Goal: Information Seeking & Learning: Learn about a topic

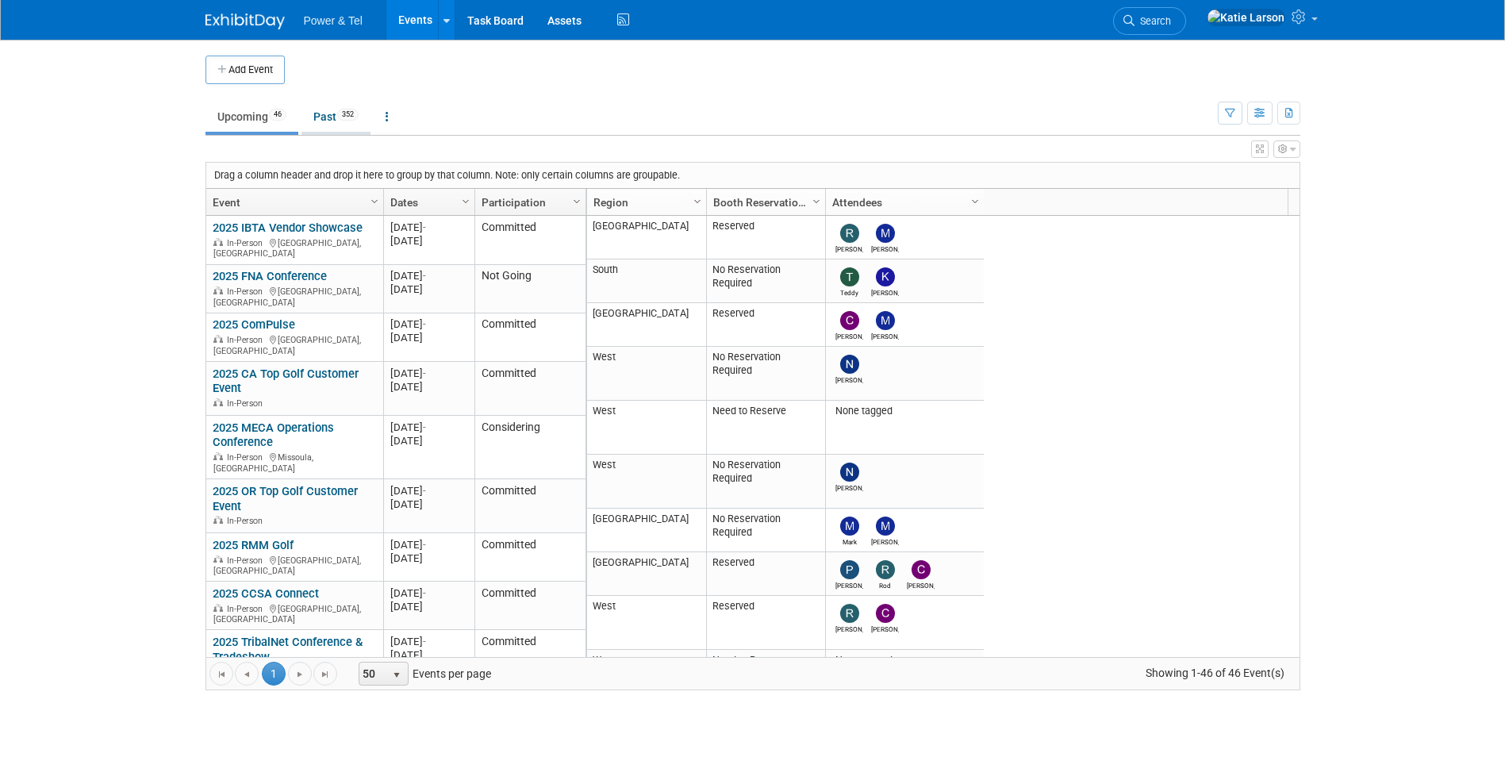
click at [331, 113] on link "Past 352" at bounding box center [336, 117] width 69 height 30
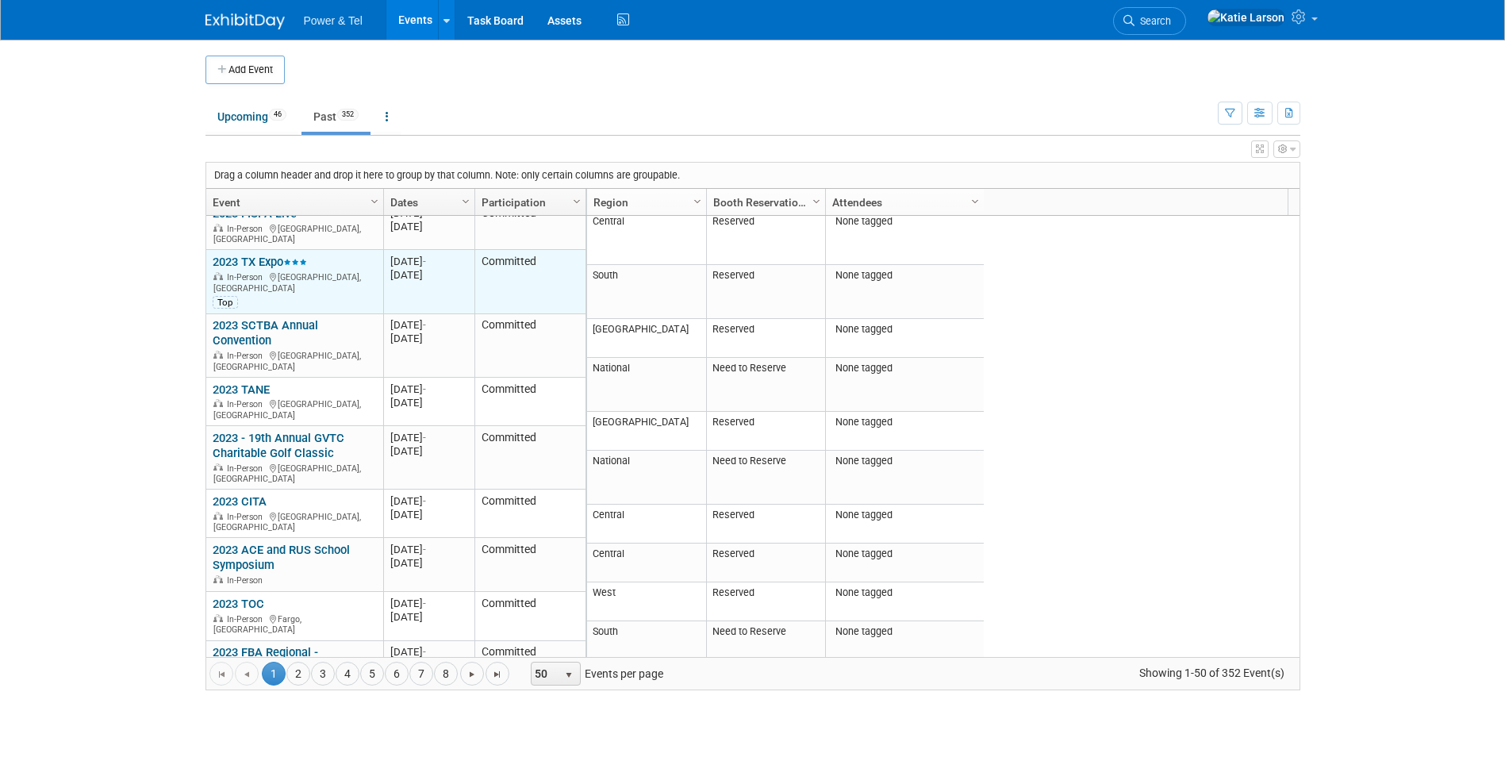
scroll to position [95, 0]
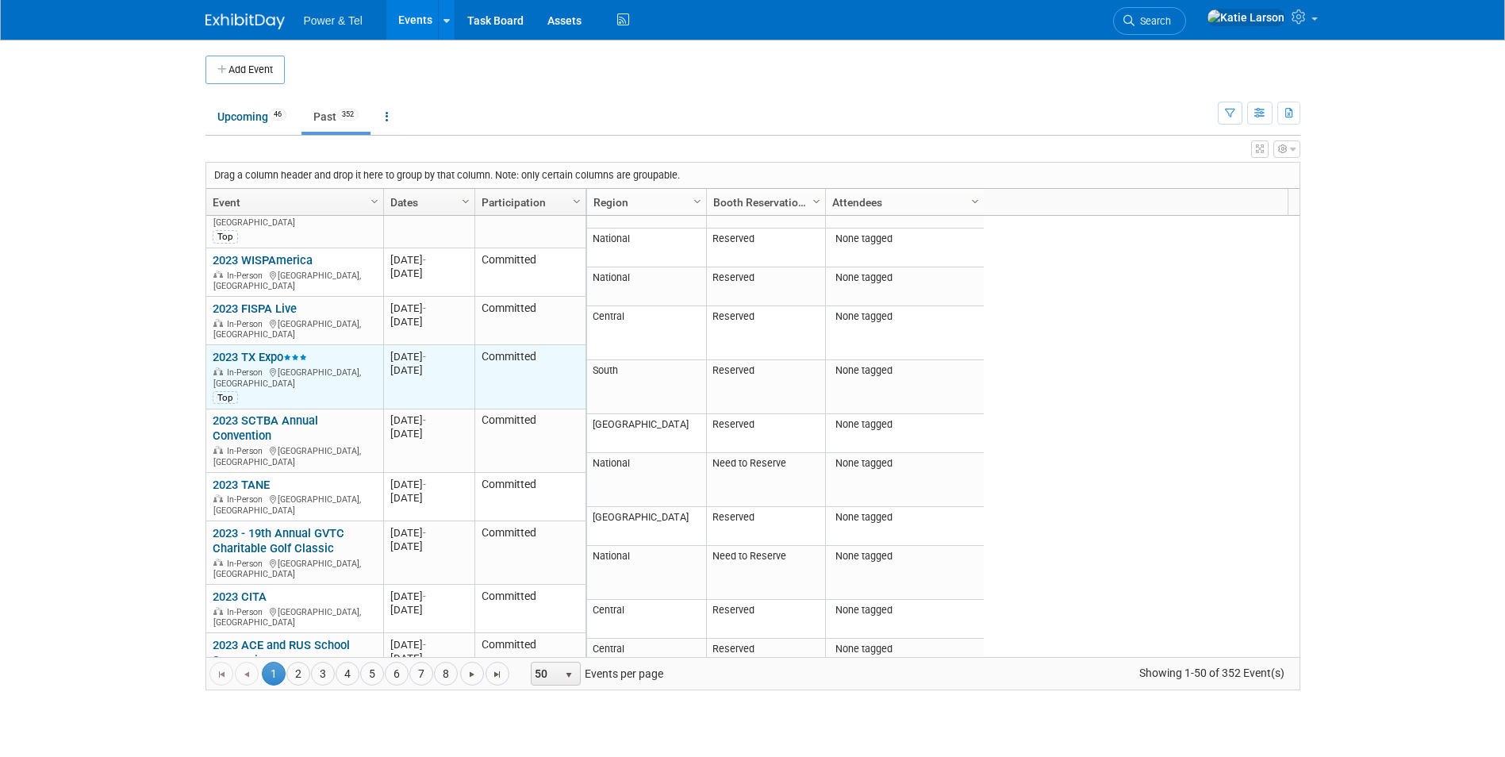
click at [259, 350] on link "2023 TX Expo" at bounding box center [260, 357] width 94 height 14
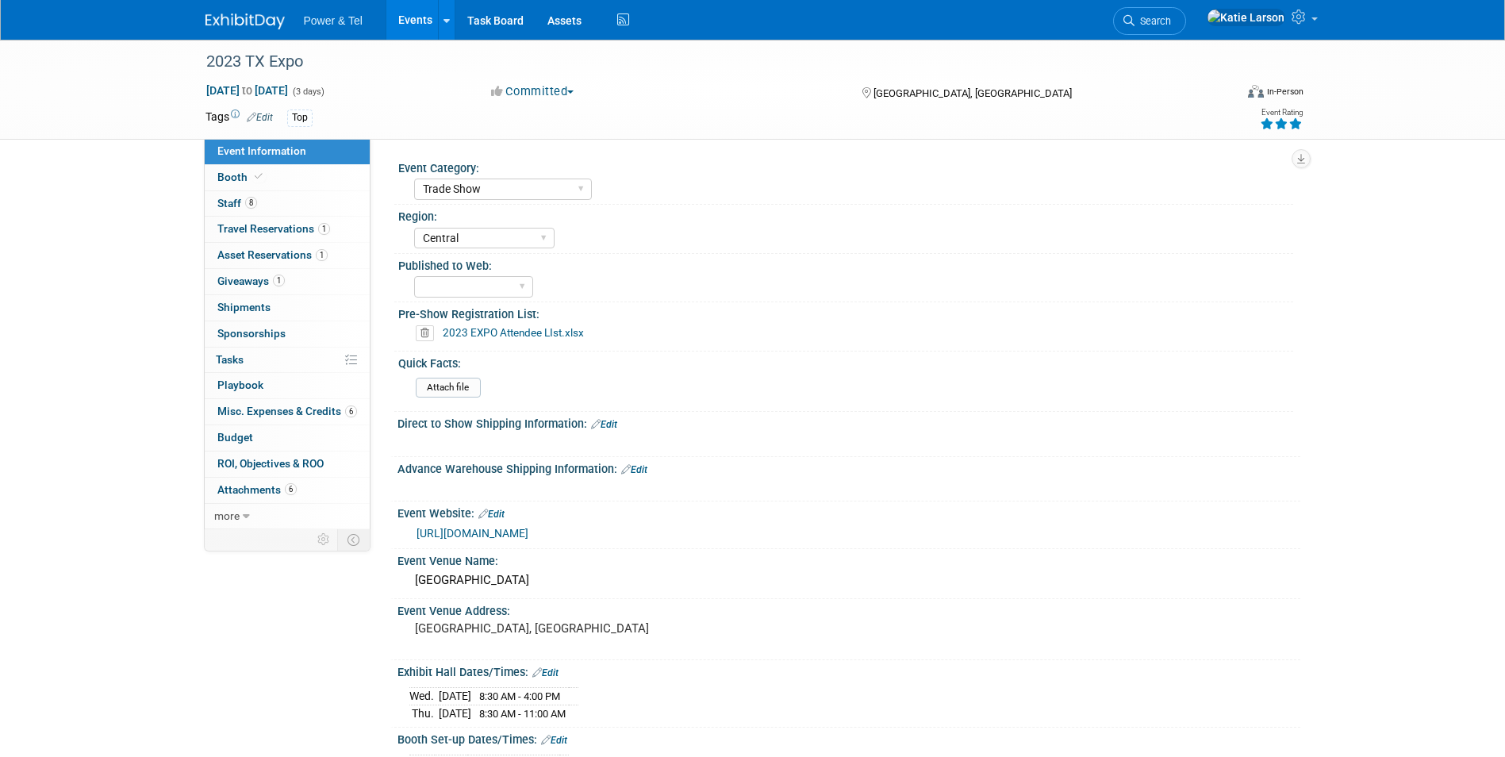
select select "Trade Show"
select select "Central"
click at [264, 491] on span "Attachments 6" at bounding box center [256, 489] width 79 height 13
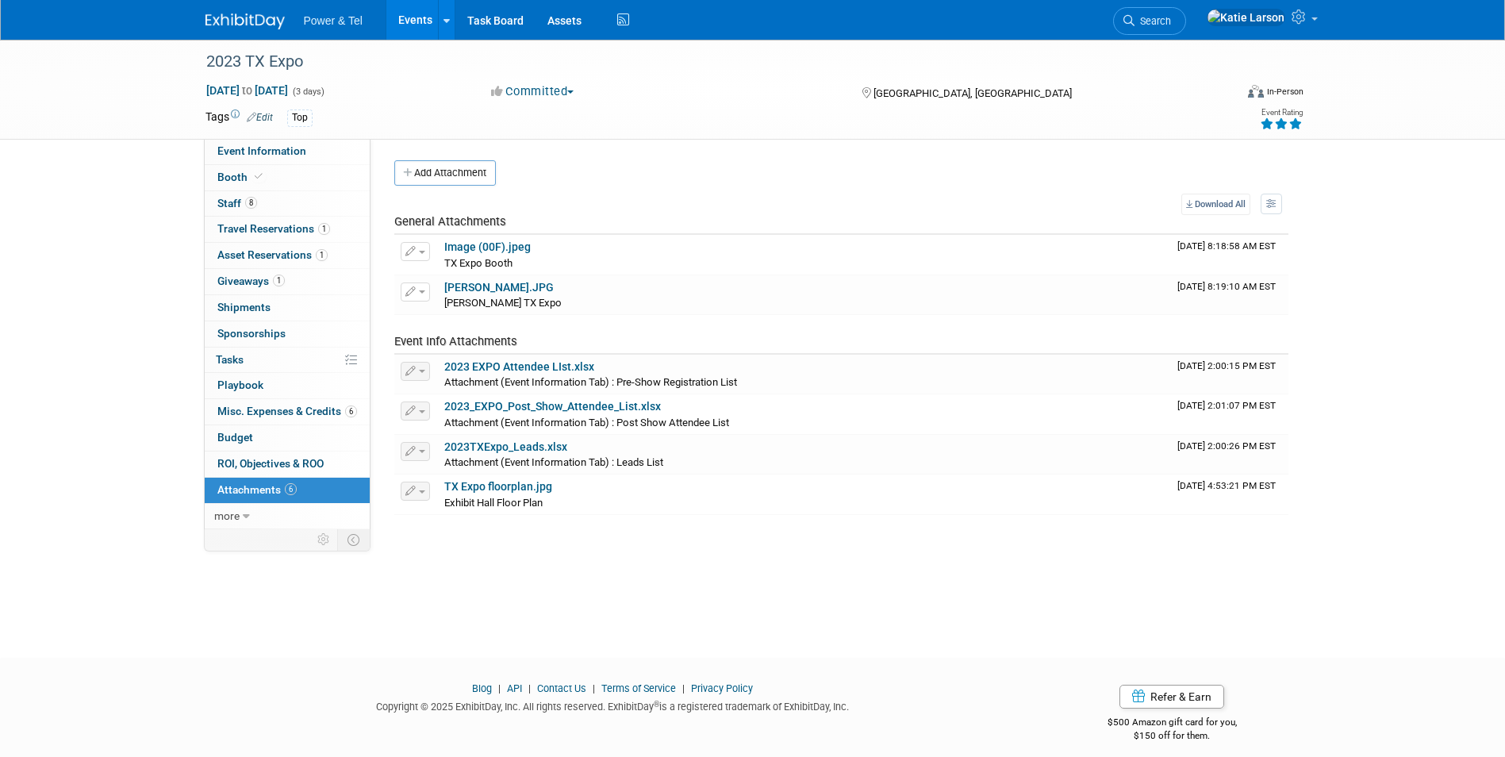
click at [404, 21] on link "Events" at bounding box center [415, 20] width 58 height 40
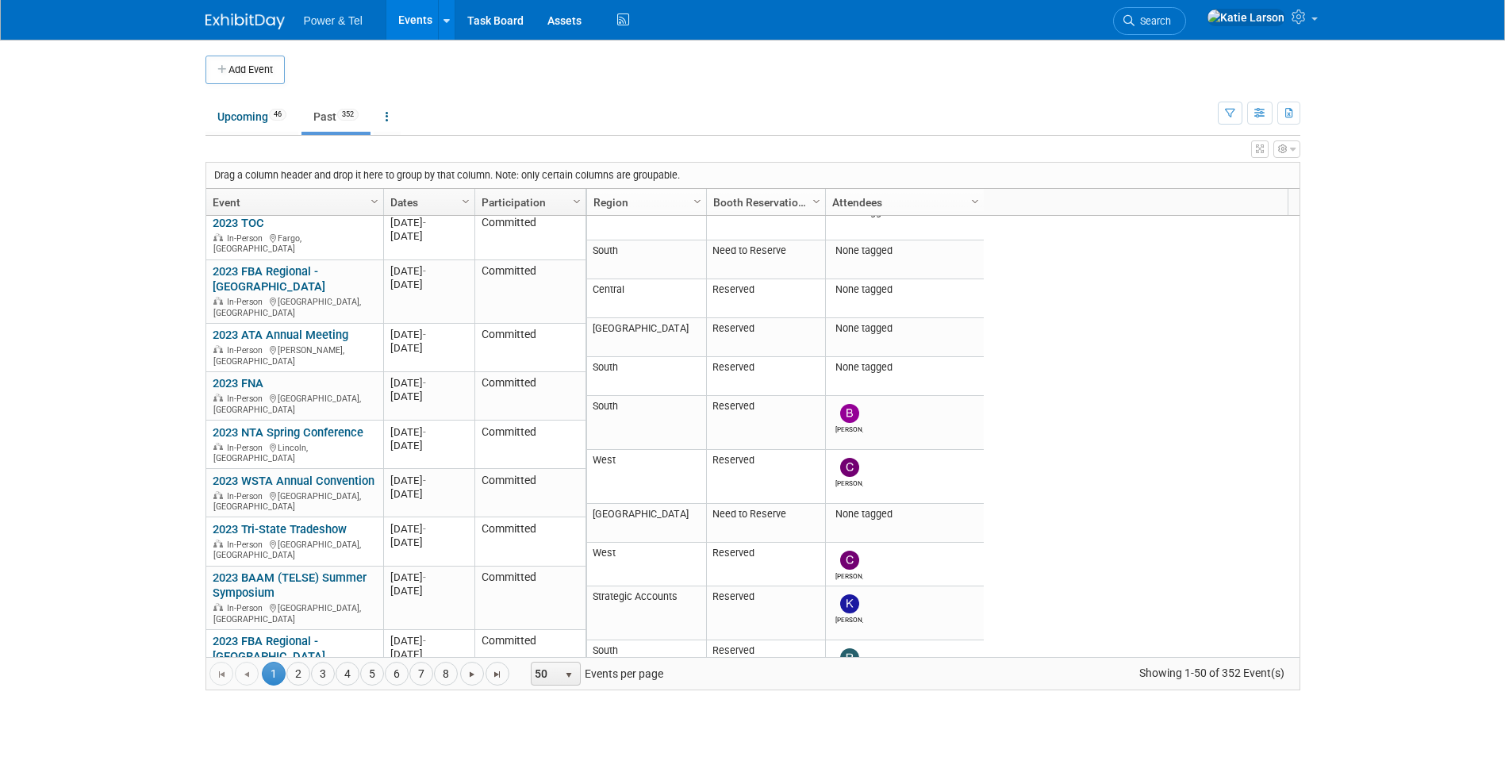
scroll to position [286, 0]
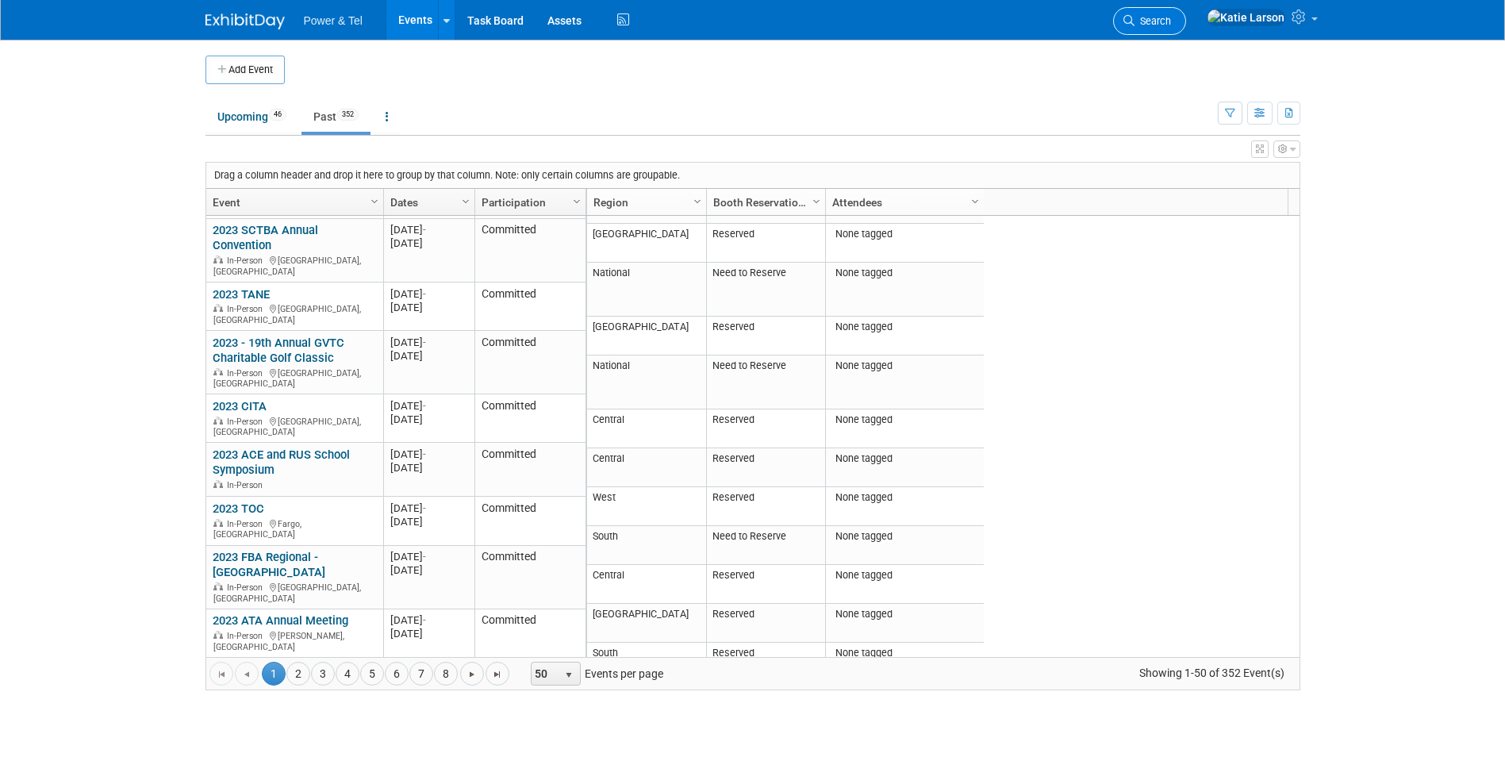
click at [1186, 31] on link "Search" at bounding box center [1149, 21] width 73 height 28
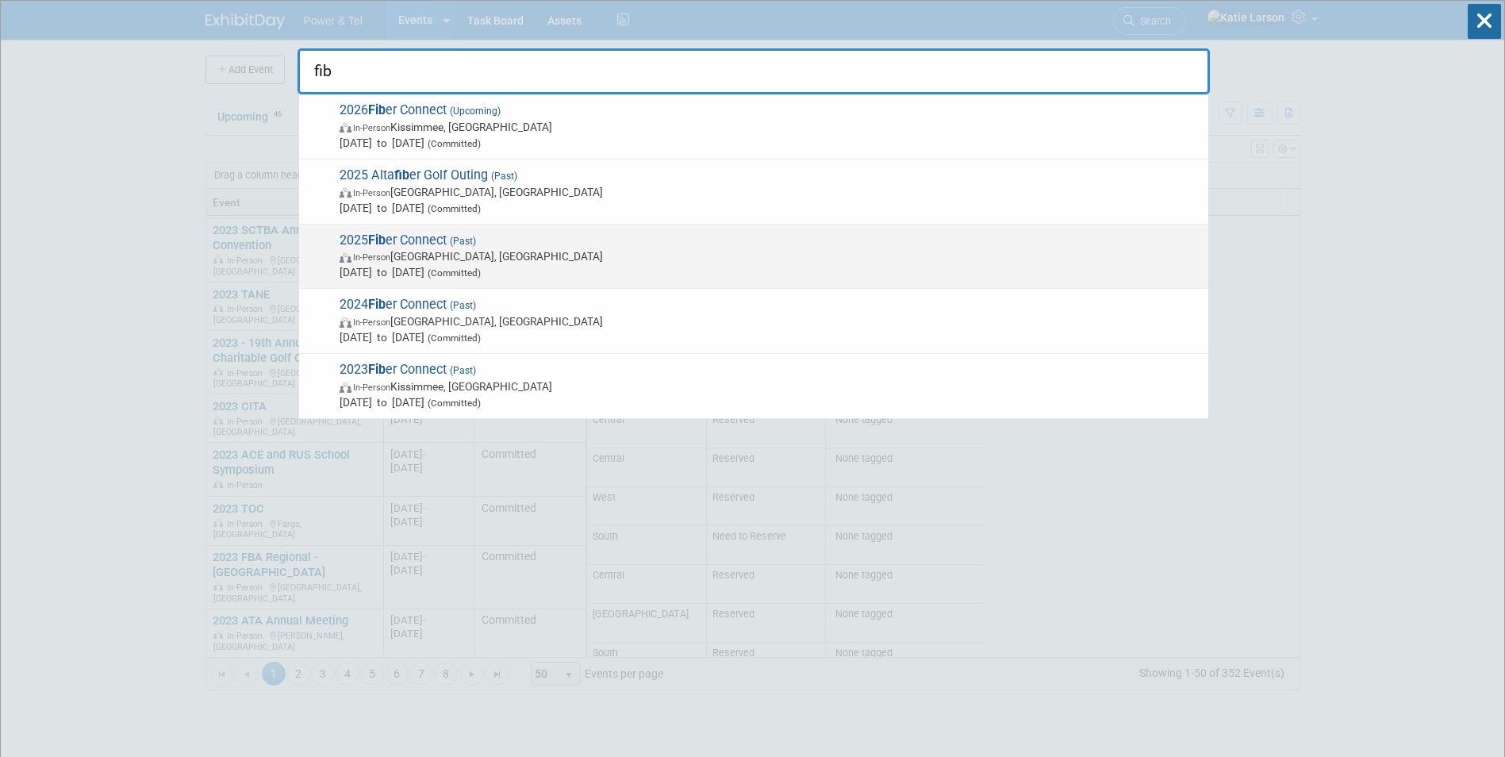
type input "fib"
click at [555, 271] on span "Jun 1, 2025 to Jun 4, 2025 (Committed)" at bounding box center [770, 272] width 861 height 16
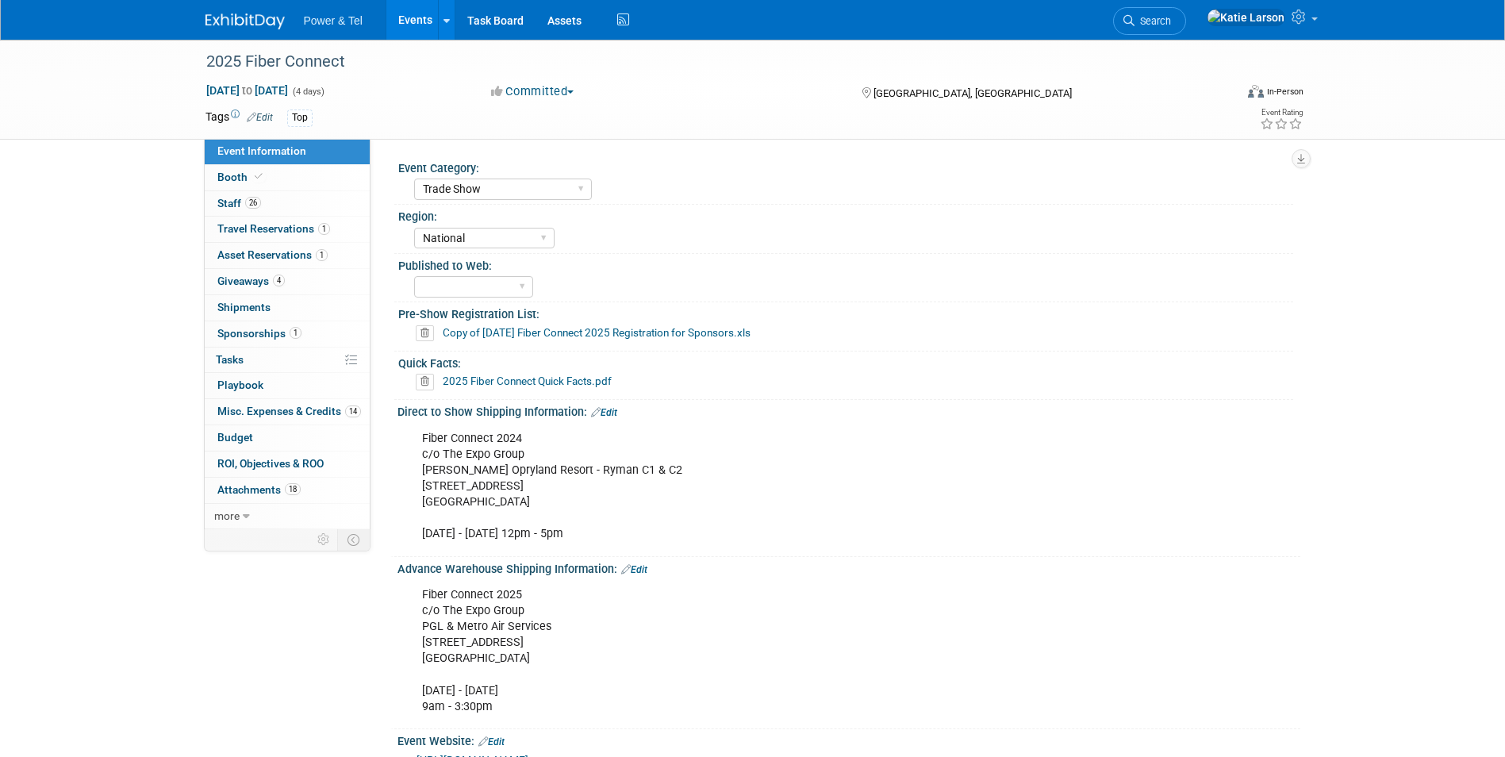
select select "Trade Show"
select select "National"
click at [1186, 13] on link "Search" at bounding box center [1149, 21] width 73 height 28
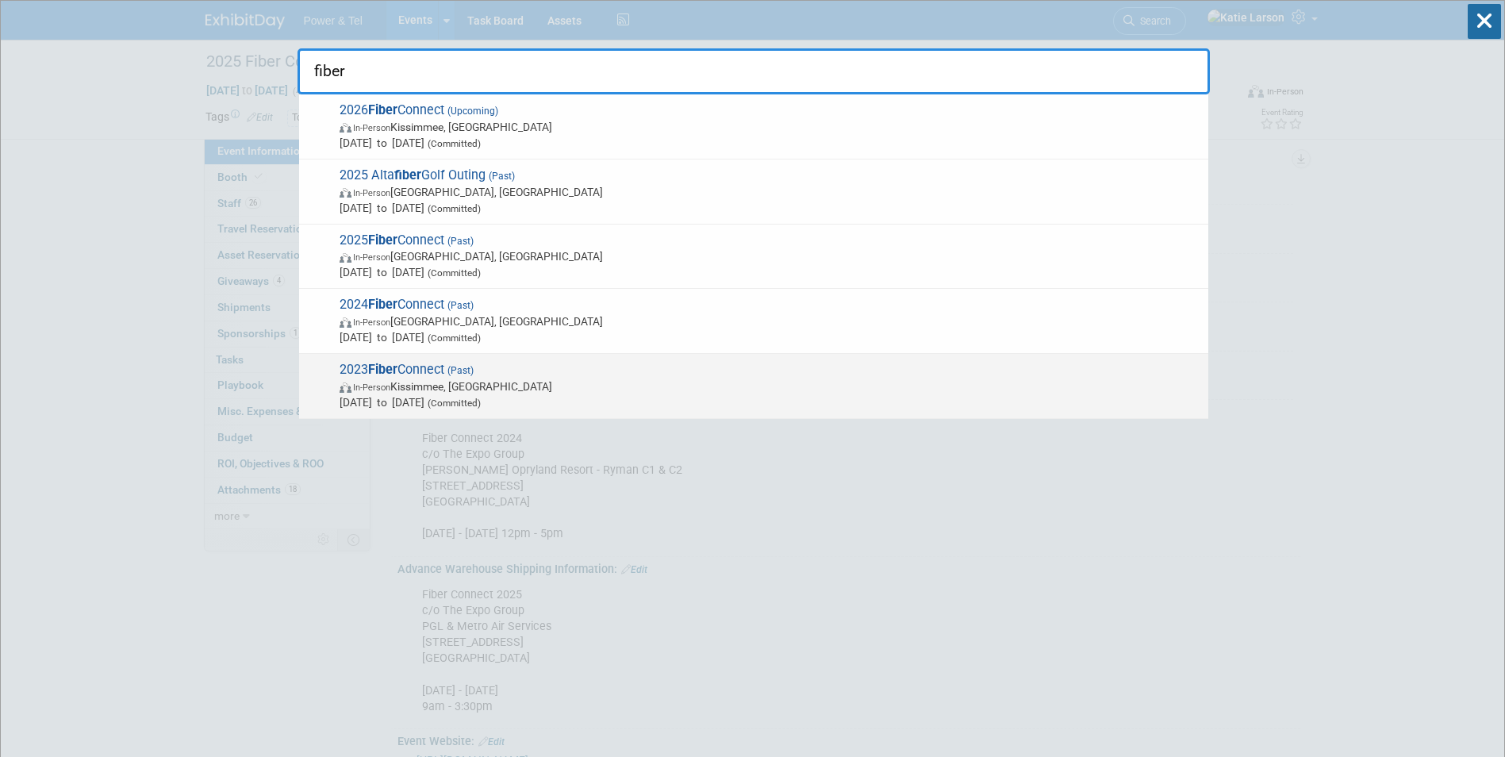
type input "fiber"
click at [655, 374] on span "2023 Fiber Connect (Past) In-Person Kissimmee, FL Aug 20, 2023 to Aug 23, 2023 …" at bounding box center [768, 386] width 866 height 48
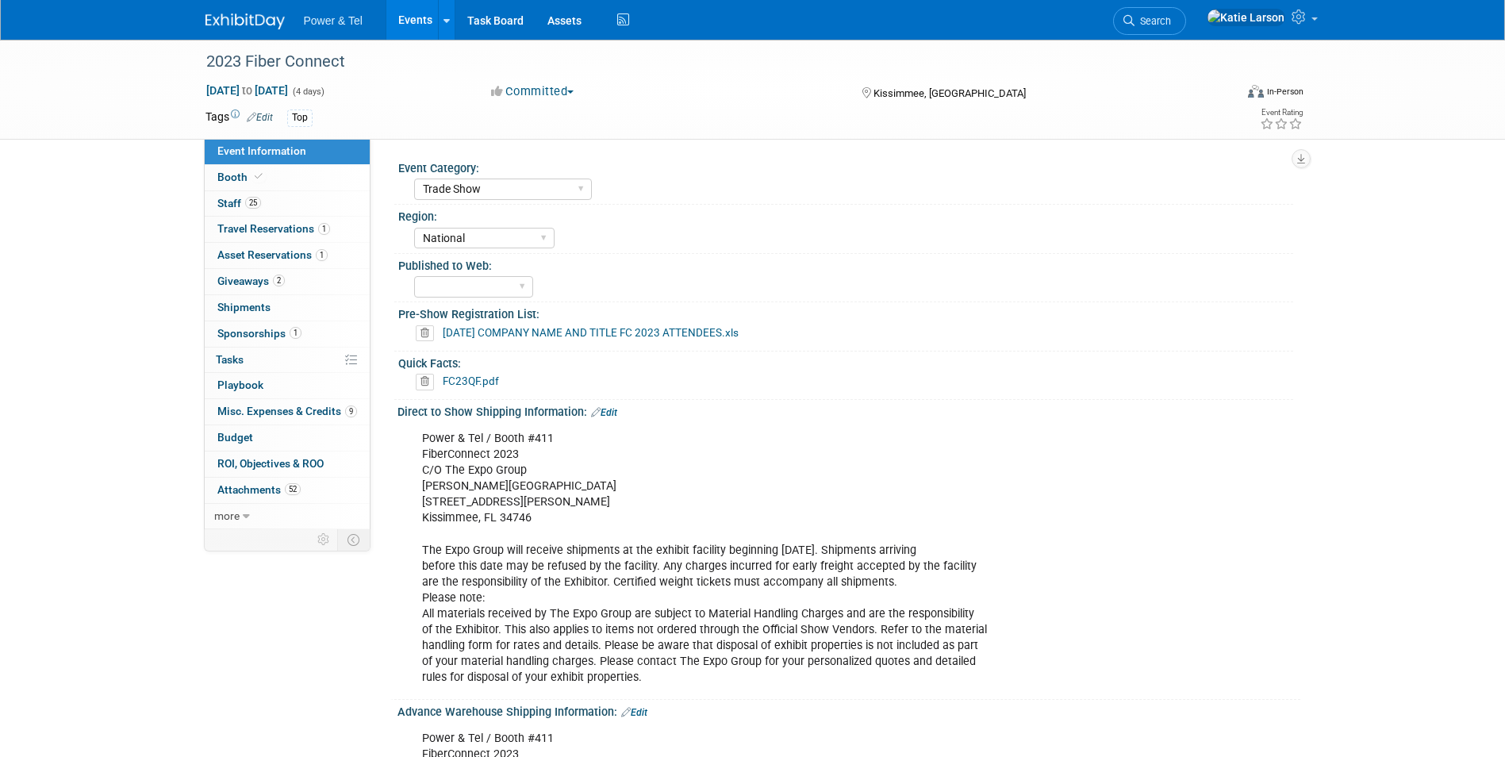
select select "Trade Show"
select select "National"
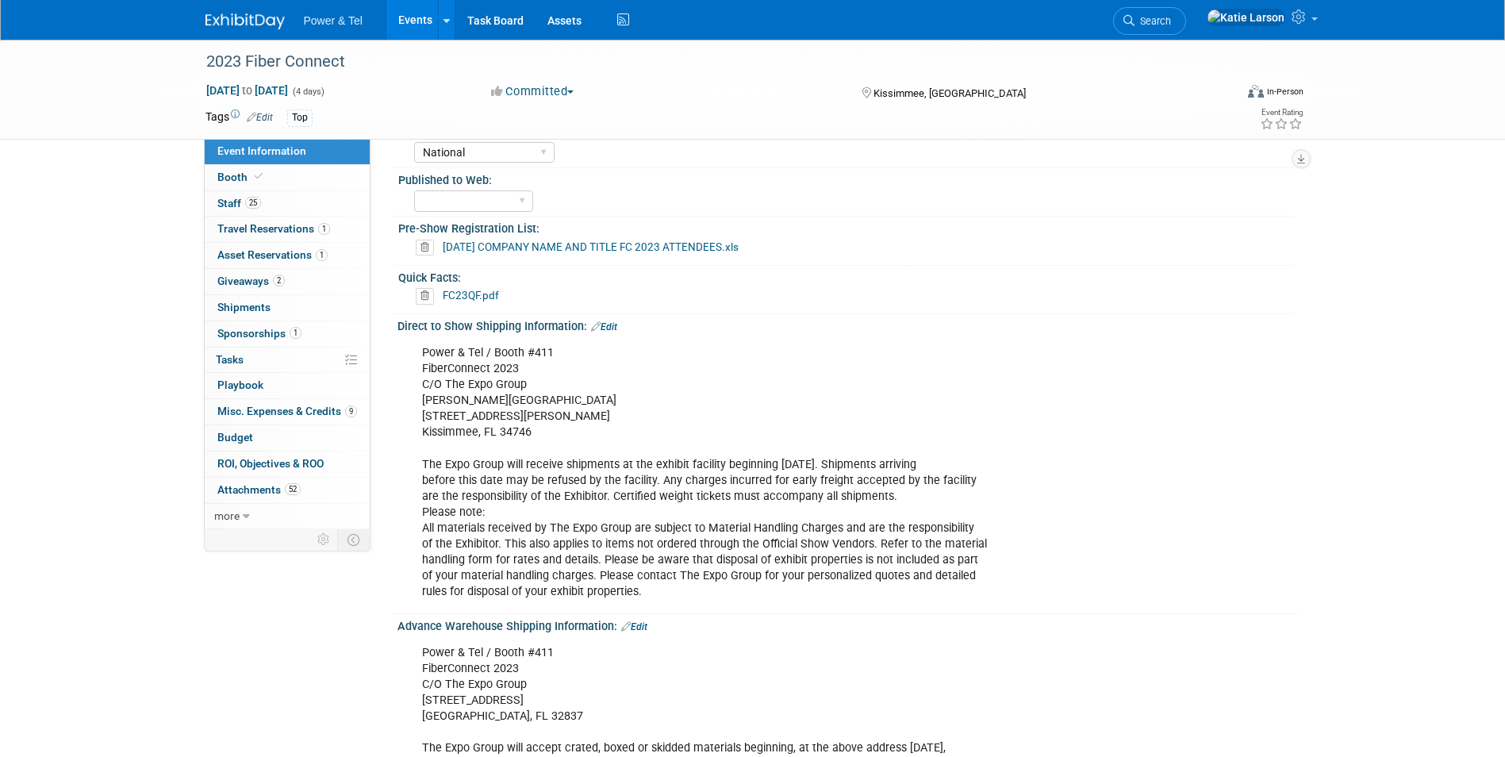
scroll to position [159, 0]
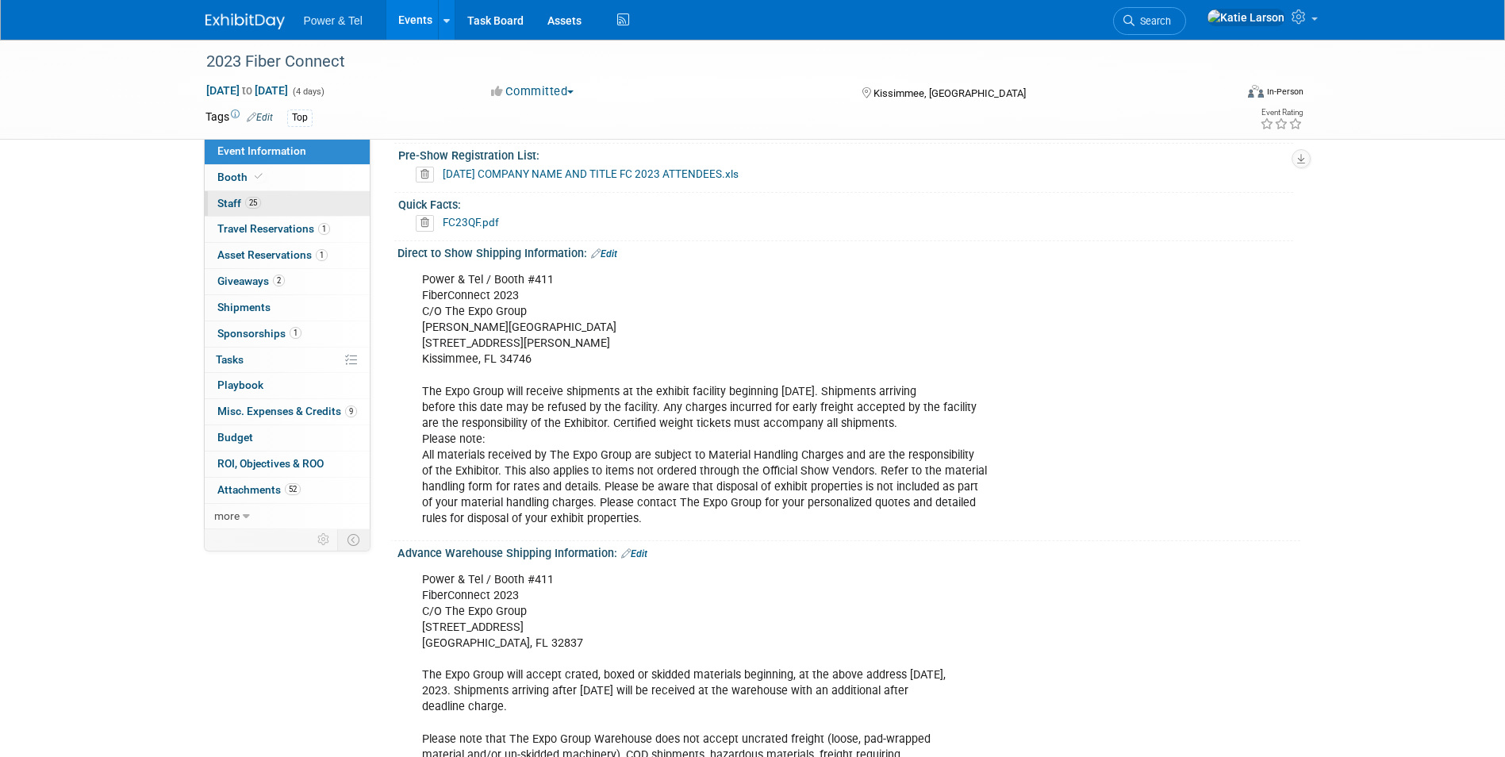
click at [282, 203] on link "25 Staff 25" at bounding box center [287, 203] width 165 height 25
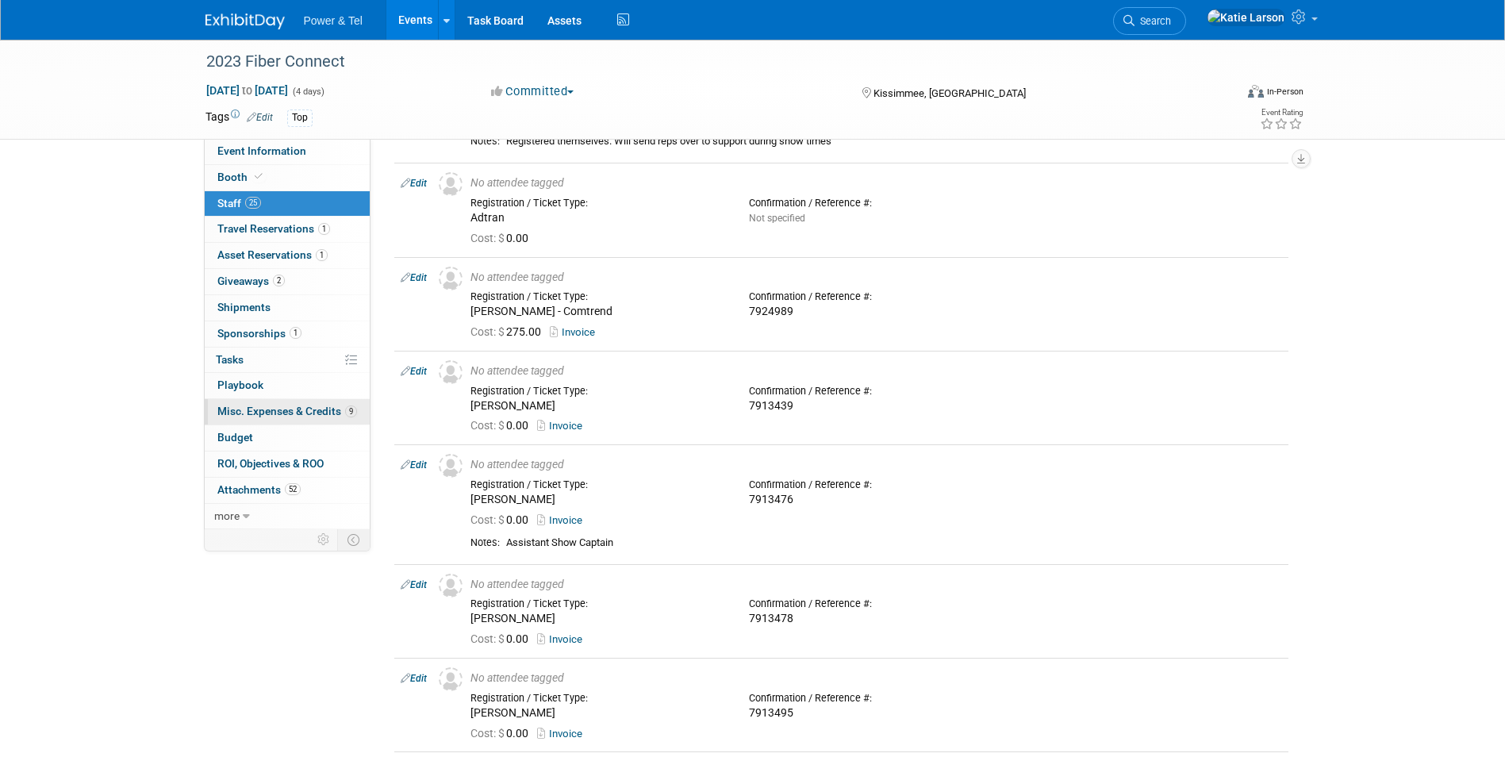
click at [271, 413] on span "Misc. Expenses & Credits 9" at bounding box center [287, 411] width 140 height 13
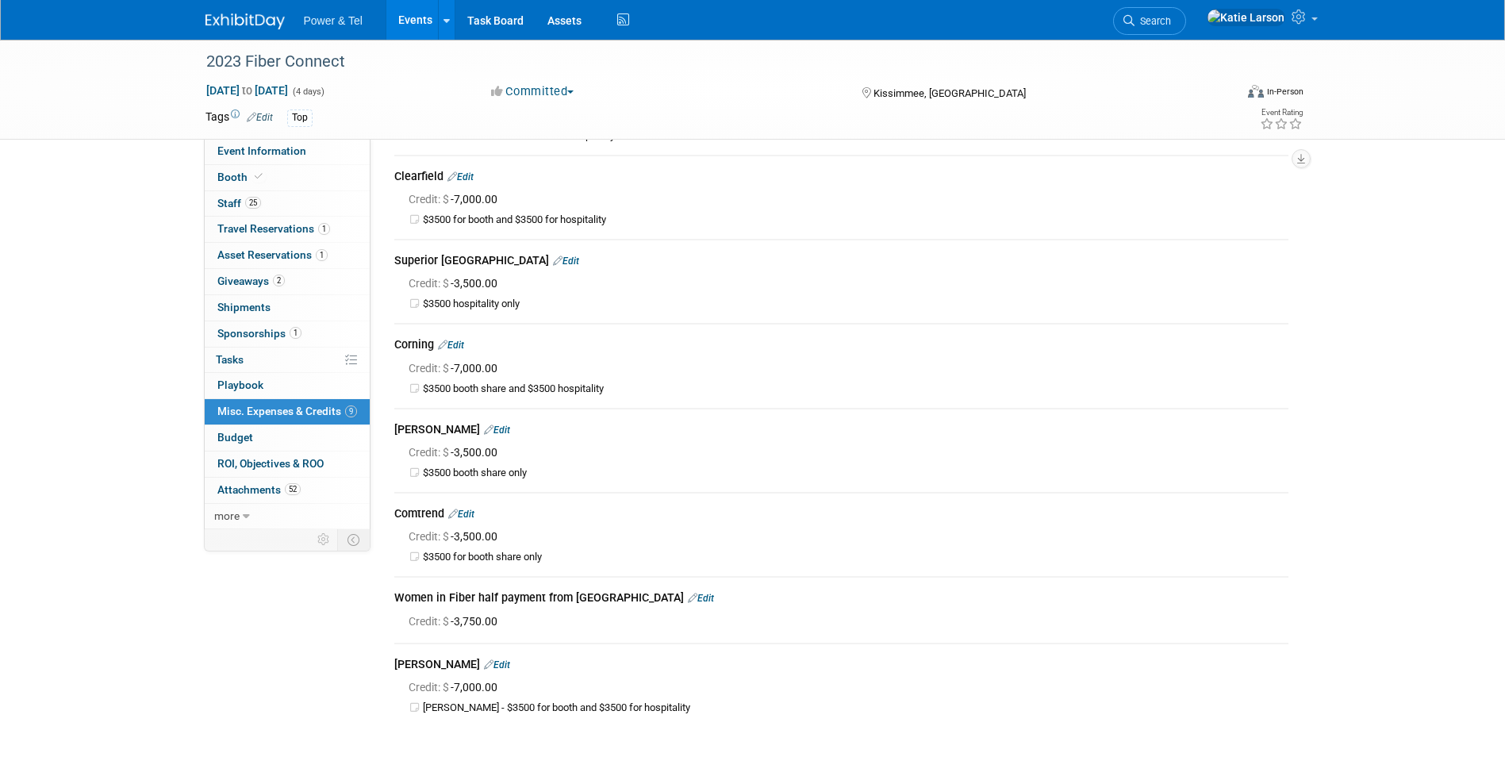
scroll to position [238, 0]
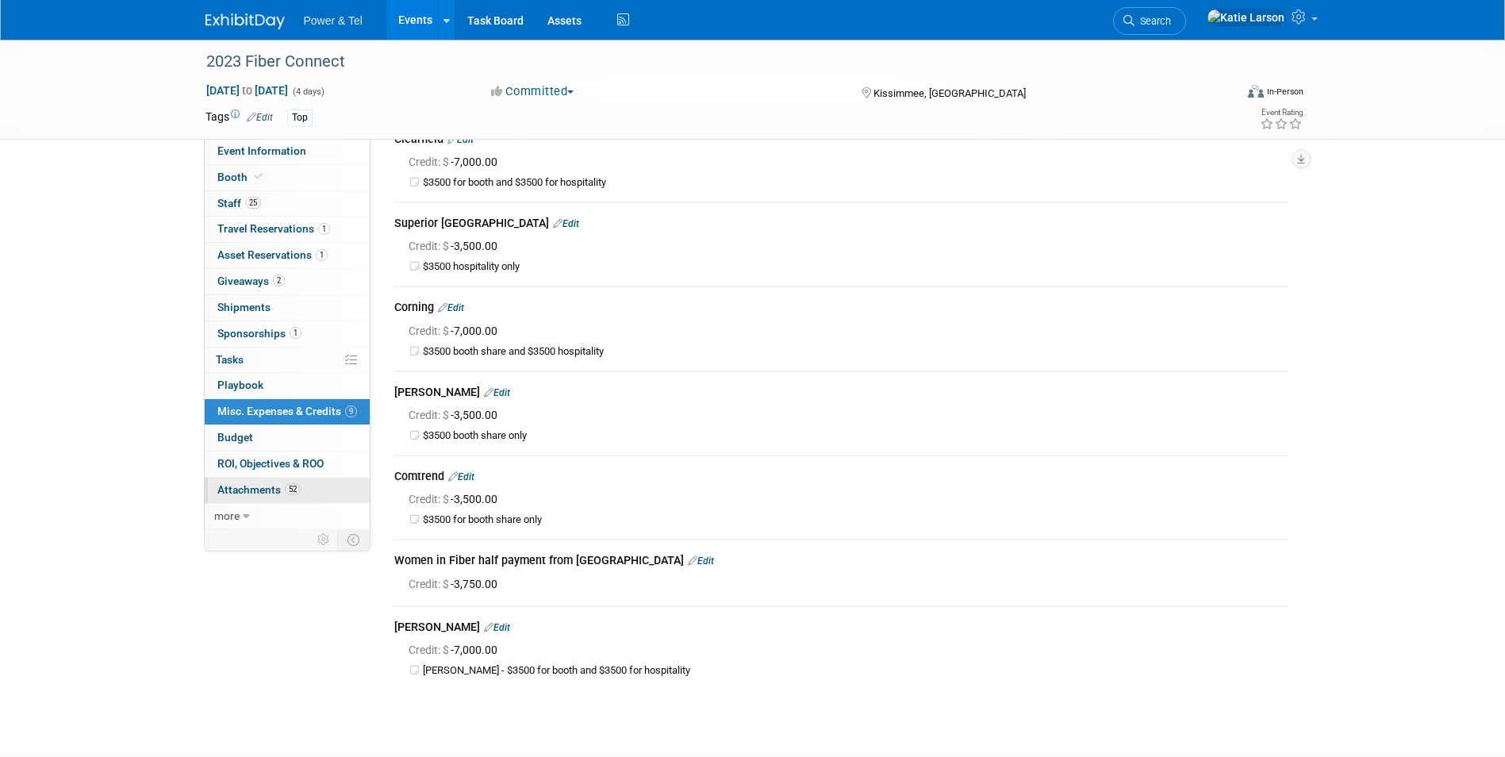
click at [271, 494] on span "Attachments 52" at bounding box center [258, 489] width 83 height 13
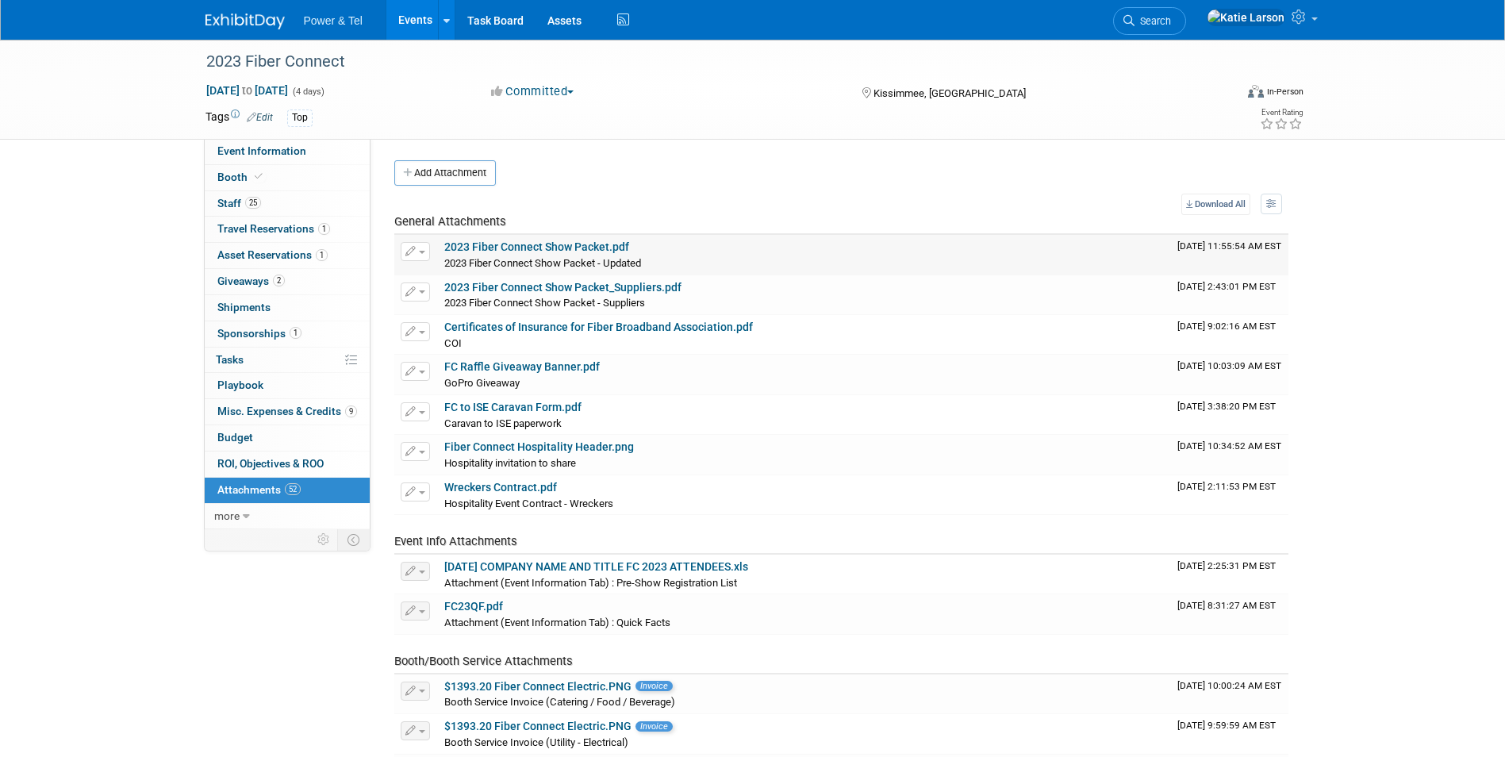
click at [557, 246] on link "2023 Fiber Connect Show Packet.pdf" at bounding box center [536, 246] width 185 height 13
